Goal: Navigation & Orientation: Find specific page/section

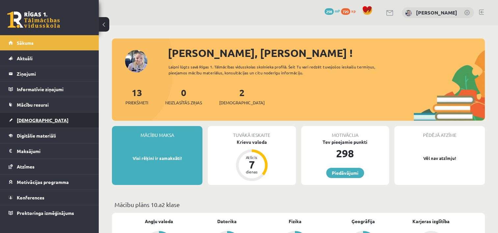
click at [30, 121] on span "[DEMOGRAPHIC_DATA]" at bounding box center [43, 120] width 52 height 6
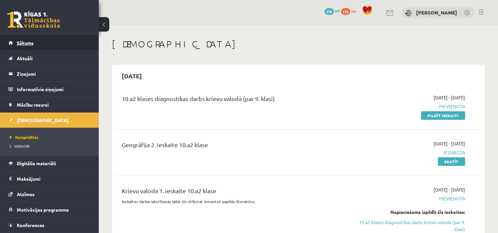
click at [25, 40] on span "Sākums" at bounding box center [25, 43] width 17 height 6
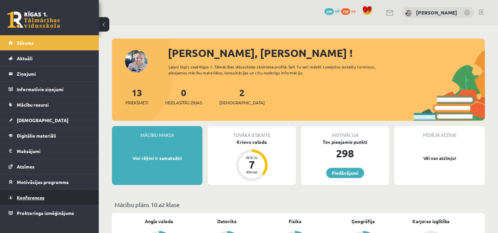
click at [61, 196] on link "Konferences" at bounding box center [50, 197] width 82 height 15
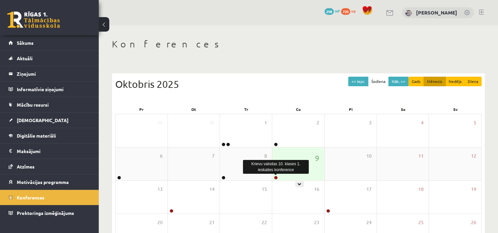
click at [277, 177] on link at bounding box center [276, 178] width 4 height 4
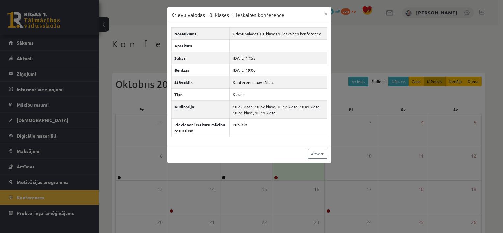
click at [136, 150] on div "Krievu valodas 10. klases 1. ieskaites konference × Nosaukums Krievu valodas 10…" at bounding box center [251, 116] width 503 height 233
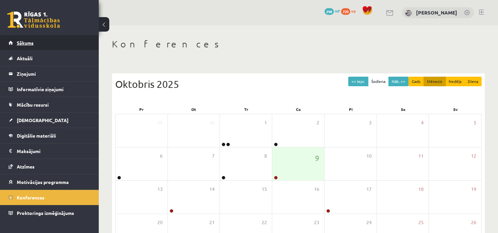
click at [68, 38] on link "Sākums" at bounding box center [50, 42] width 82 height 15
